Goal: Task Accomplishment & Management: Manage account settings

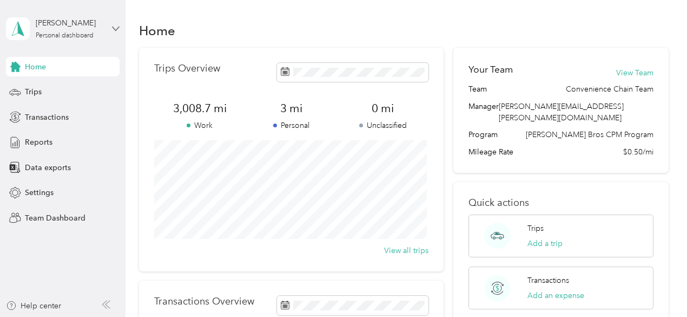
click at [115, 28] on icon at bounding box center [116, 29] width 8 height 8
click at [51, 88] on div "Team dashboard" at bounding box center [45, 87] width 58 height 11
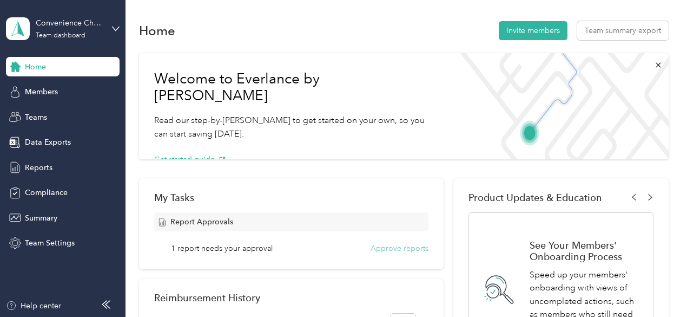
click at [396, 251] on button "Approve reports" at bounding box center [400, 247] width 58 height 11
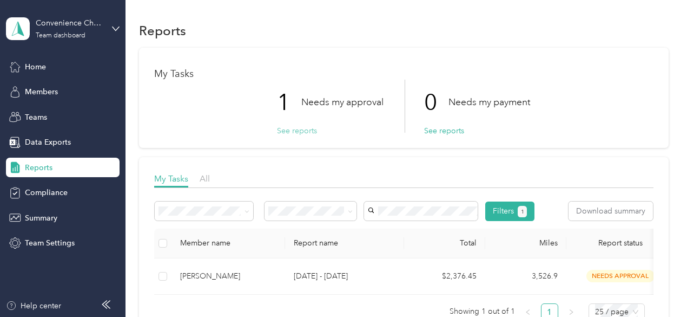
click at [302, 131] on button "See reports" at bounding box center [297, 130] width 40 height 11
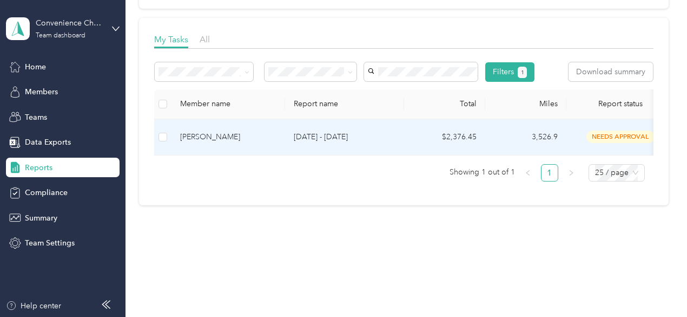
scroll to position [162, 0]
click at [306, 143] on p "[DATE] - [DATE]" at bounding box center [345, 137] width 102 height 12
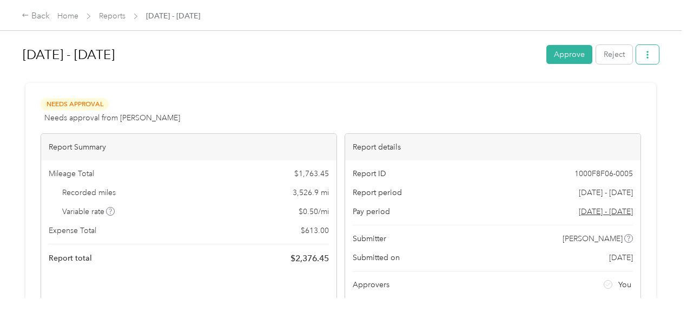
click at [645, 53] on icon "button" at bounding box center [648, 55] width 8 height 8
click at [438, 64] on h1 "[DATE] - [DATE]" at bounding box center [281, 55] width 516 height 26
click at [39, 14] on div "Back" at bounding box center [36, 16] width 28 height 13
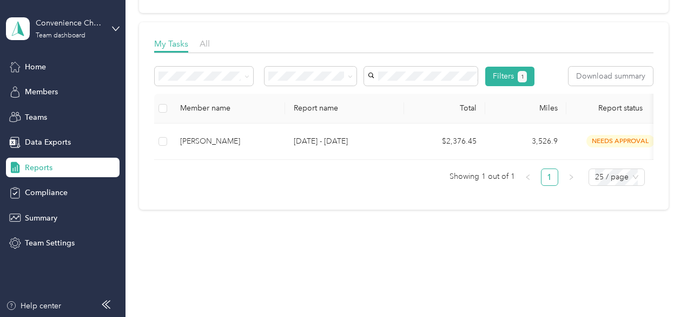
scroll to position [173, 0]
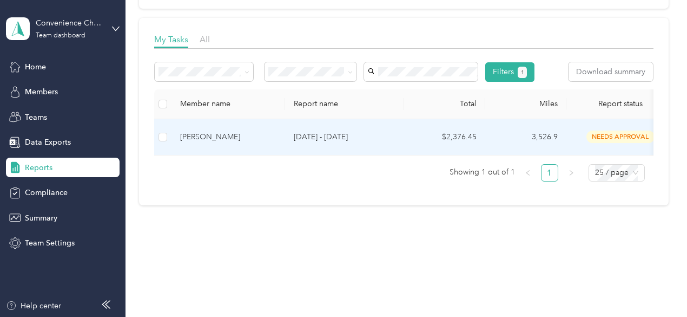
click at [319, 131] on p "[DATE] - [DATE]" at bounding box center [345, 137] width 102 height 12
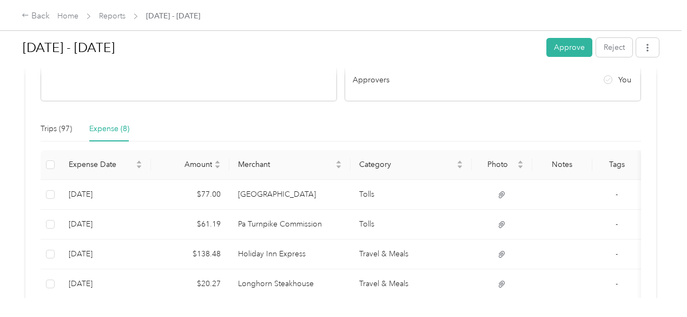
scroll to position [225, 0]
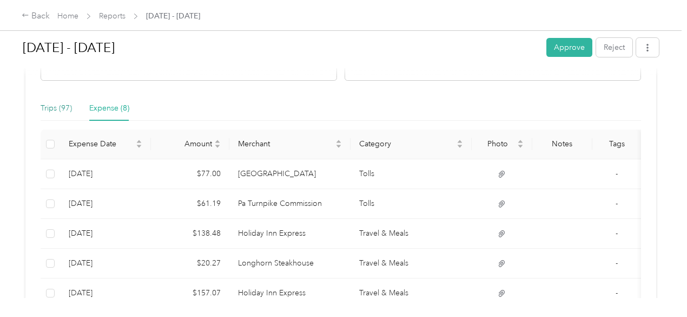
click at [45, 107] on div "Trips (97)" at bounding box center [56, 108] width 31 height 12
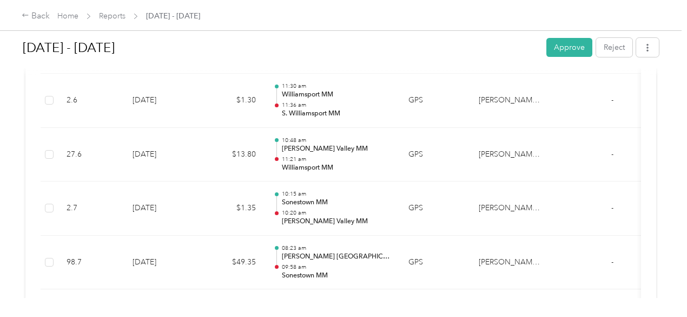
scroll to position [3329, 0]
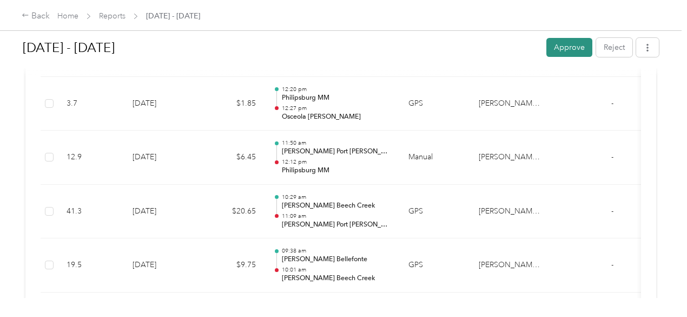
click at [557, 48] on button "Approve" at bounding box center [569, 47] width 46 height 19
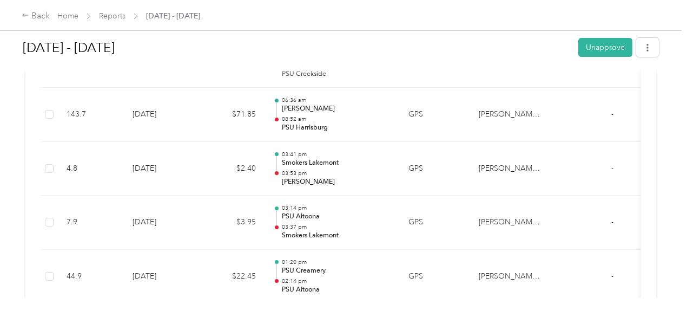
scroll to position [0, 0]
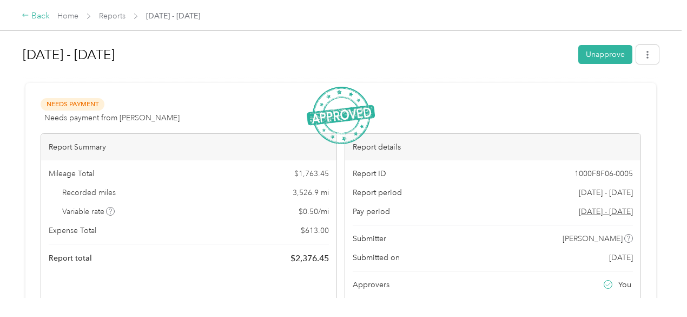
click at [38, 14] on div "Back" at bounding box center [36, 16] width 28 height 13
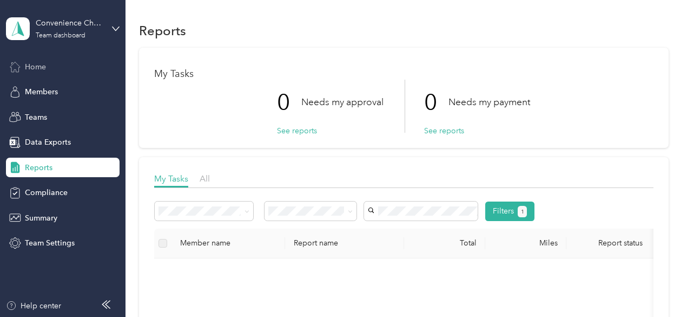
click at [49, 68] on div "Home" at bounding box center [63, 66] width 114 height 19
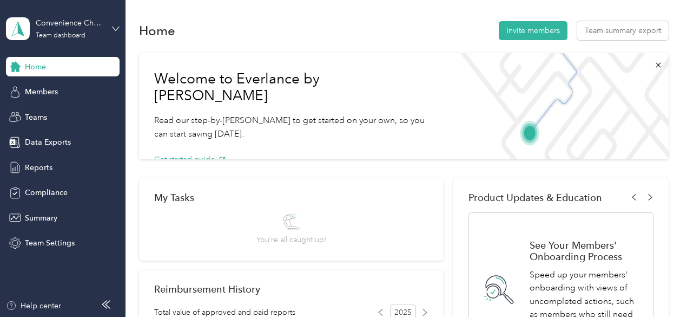
click at [116, 28] on icon at bounding box center [116, 29] width 8 height 8
click at [43, 136] on div "Log out" at bounding box center [37, 133] width 42 height 11
